Goal: Find specific page/section: Find specific page/section

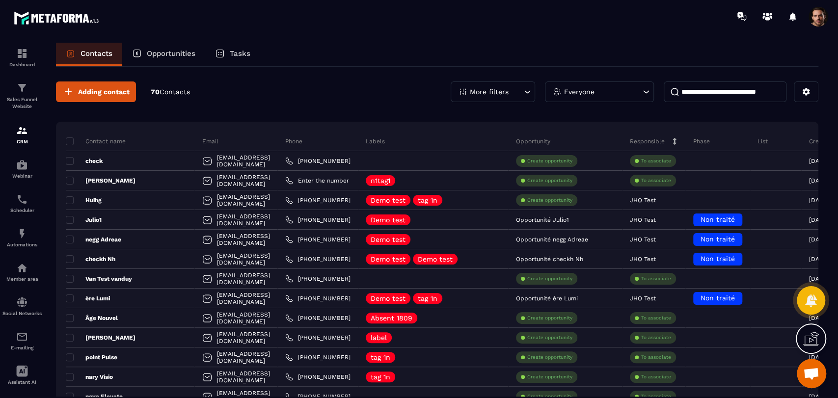
click at [498, 99] on div "More filters" at bounding box center [493, 91] width 84 height 21
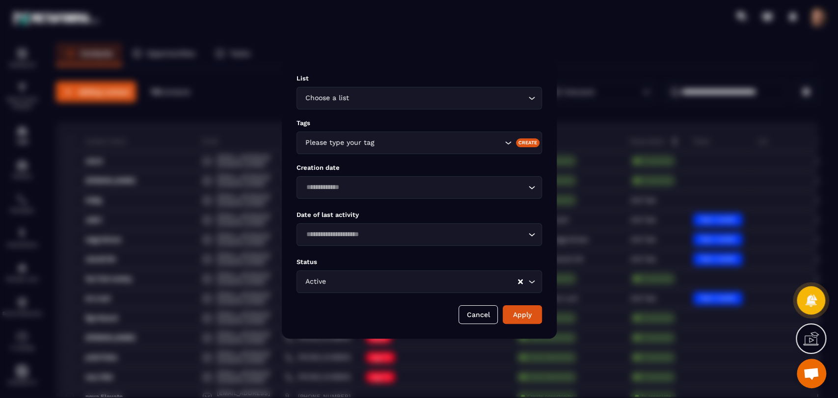
click at [375, 230] on input "Search for option" at bounding box center [414, 234] width 223 height 11
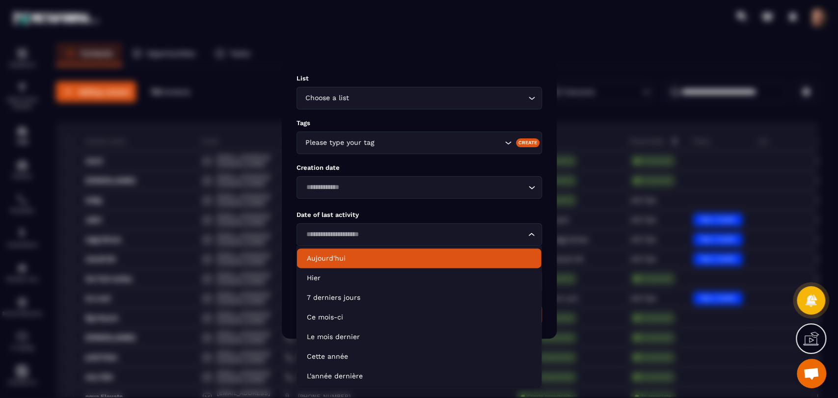
click at [340, 263] on p "Aujourd'hui" at bounding box center [419, 258] width 225 height 10
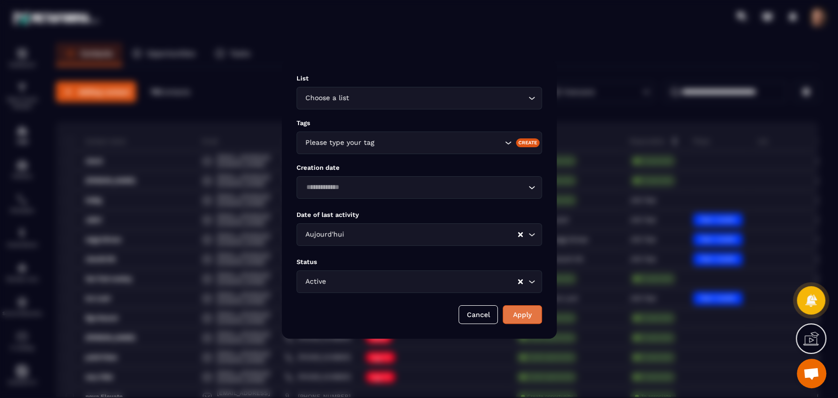
click at [531, 312] on button "Apply" at bounding box center [522, 314] width 39 height 19
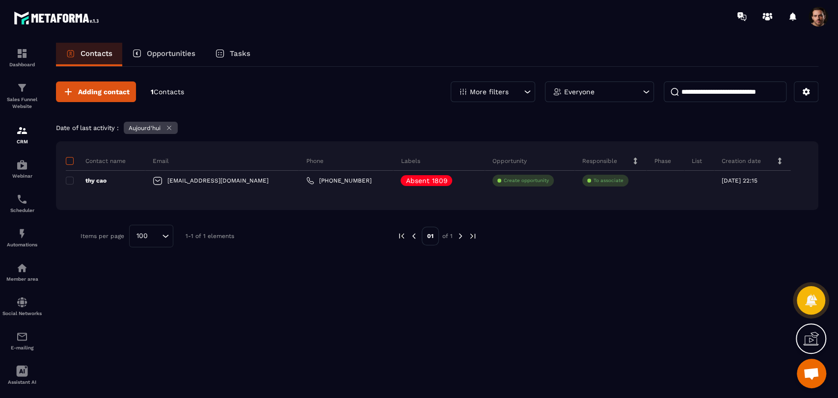
click at [71, 162] on span at bounding box center [70, 161] width 8 height 8
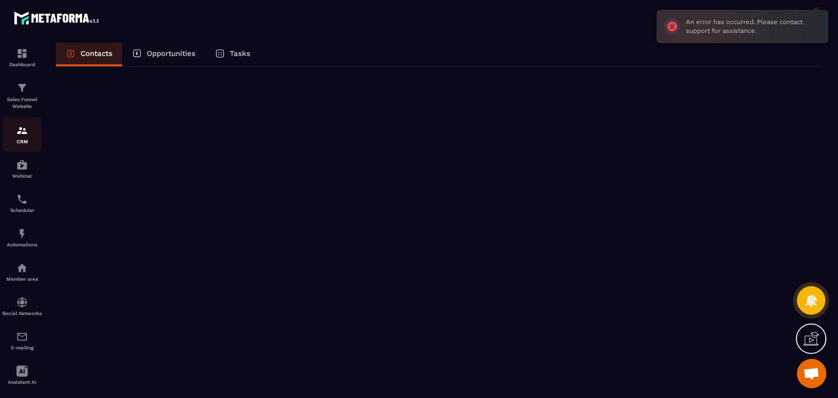
click at [22, 140] on p "CRM" at bounding box center [21, 141] width 39 height 5
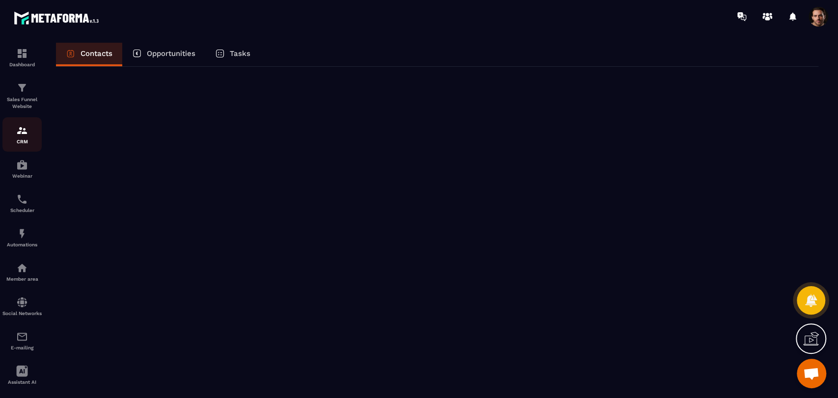
click at [22, 138] on div "CRM" at bounding box center [21, 135] width 39 height 20
